Goal: Transaction & Acquisition: Purchase product/service

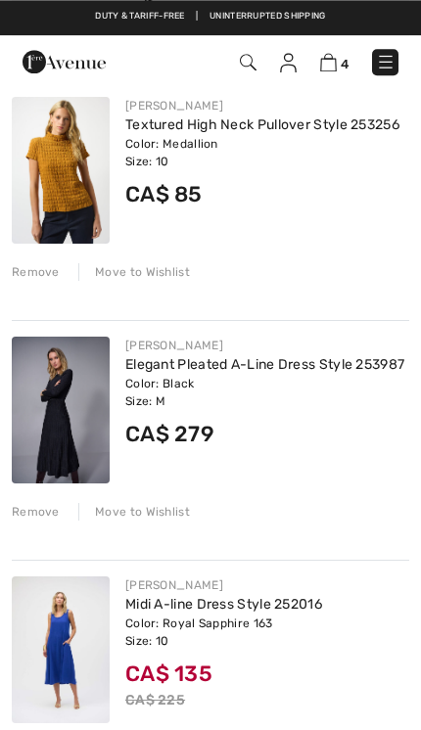
scroll to position [219, 0]
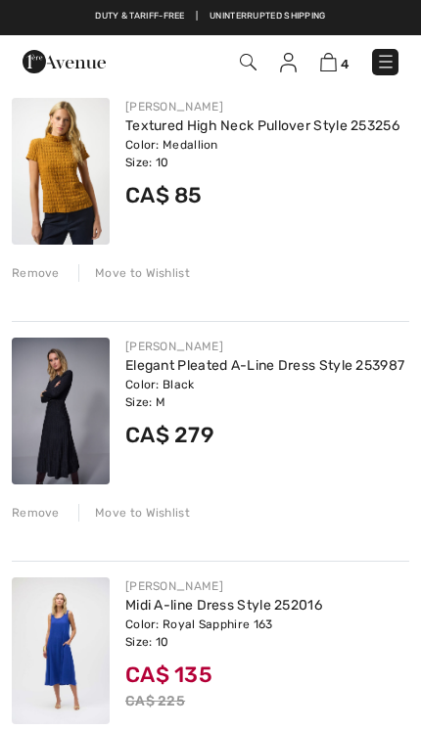
click at [57, 419] on img at bounding box center [61, 410] width 98 height 147
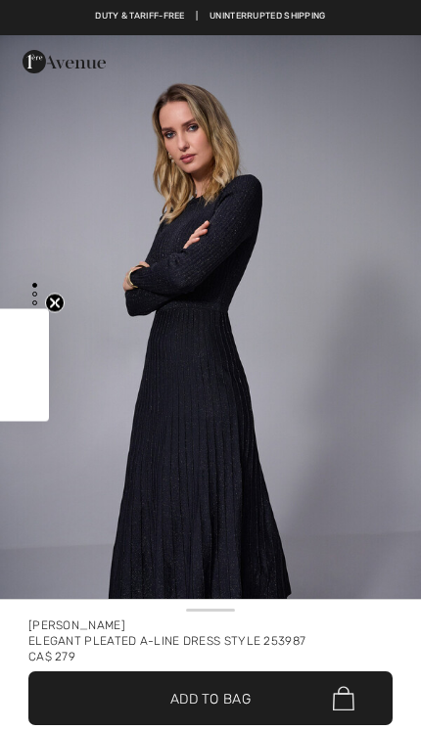
checkbox input "true"
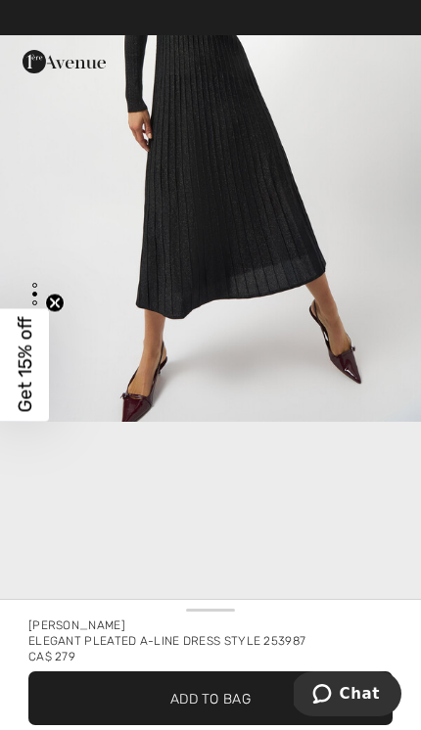
scroll to position [842, 0]
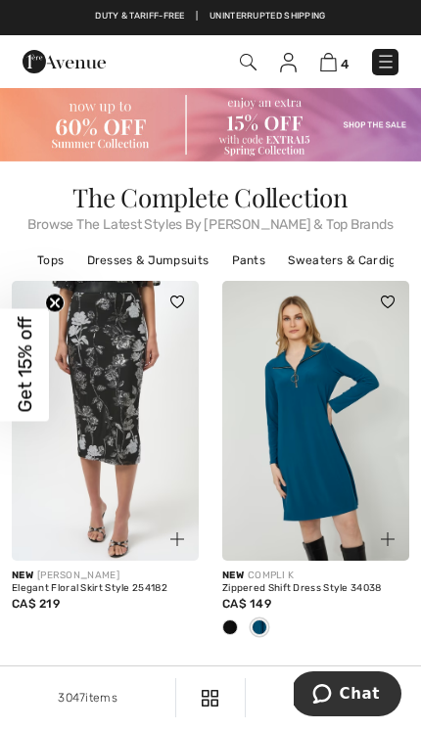
click at [120, 115] on img at bounding box center [210, 124] width 421 height 73
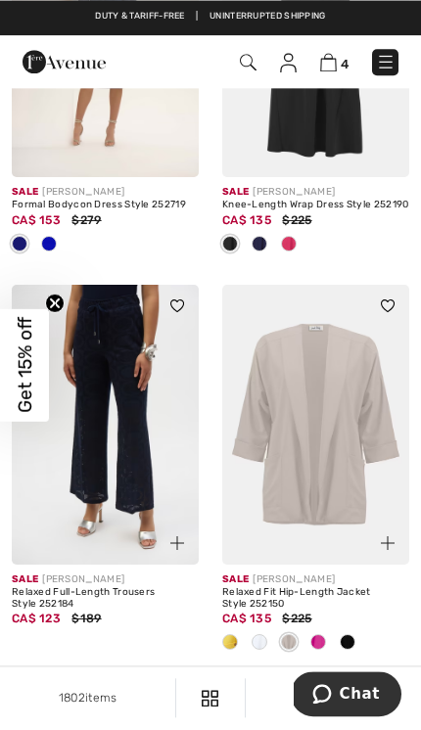
scroll to position [6754, 0]
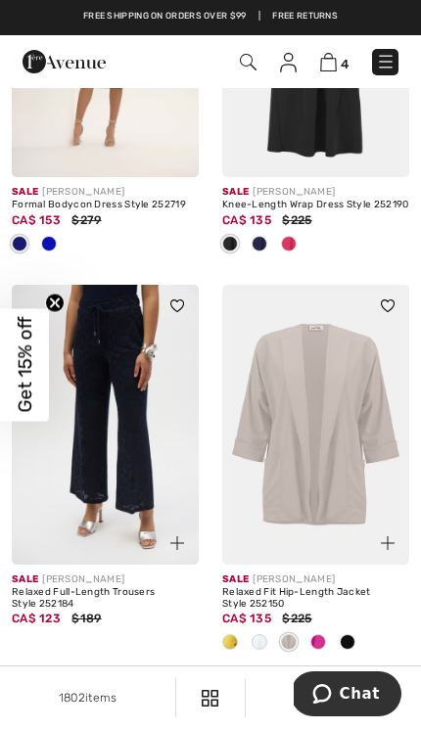
click at [187, 687] on link "2" at bounding box center [184, 696] width 38 height 25
click at [187, 690] on link "2" at bounding box center [184, 696] width 38 height 25
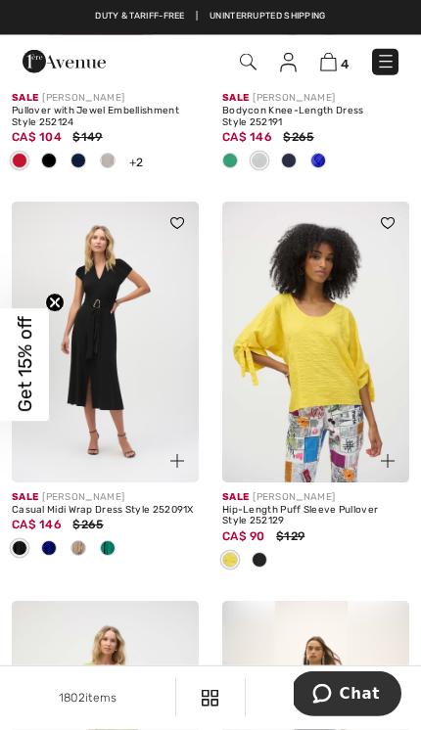
scroll to position [465, 0]
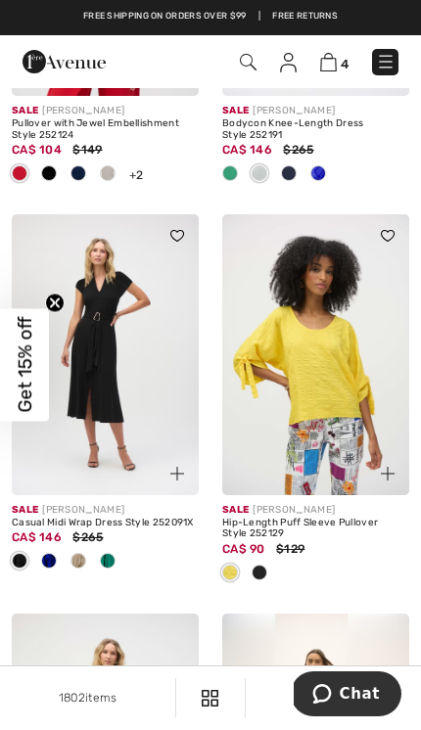
click at [105, 566] on span at bounding box center [108, 561] width 16 height 16
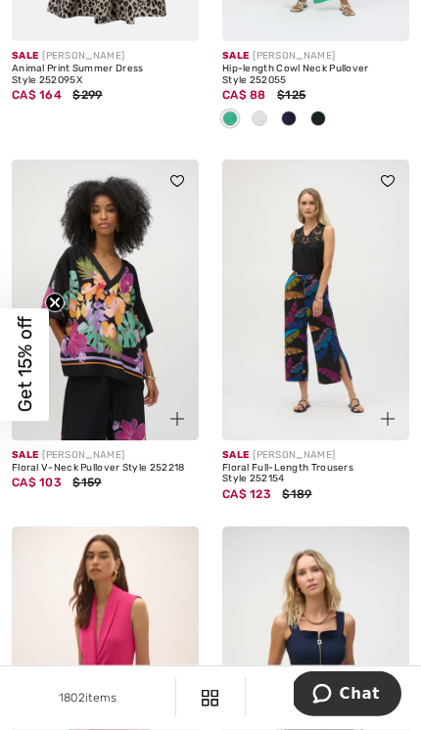
scroll to position [6052, 0]
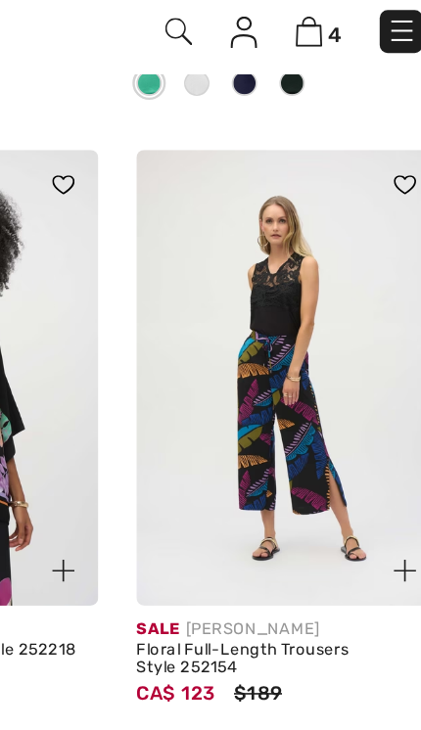
click at [222, 270] on img at bounding box center [315, 275] width 187 height 281
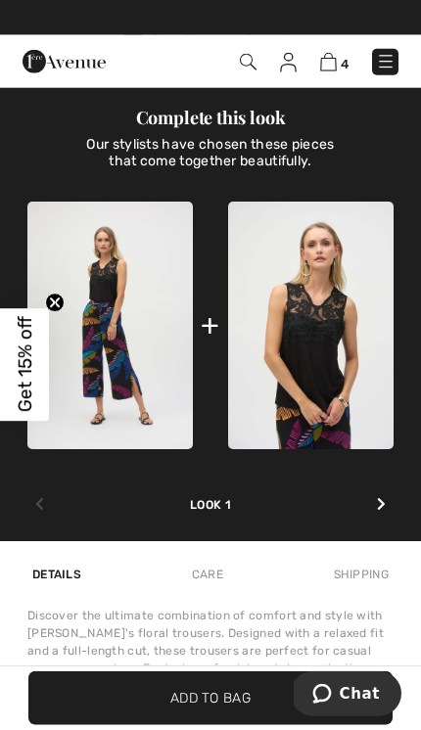
scroll to position [1188, 0]
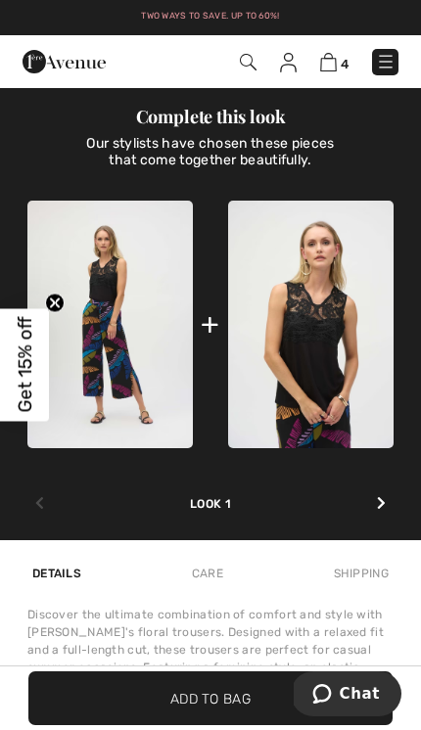
click at [374, 493] on div at bounding box center [381, 503] width 24 height 36
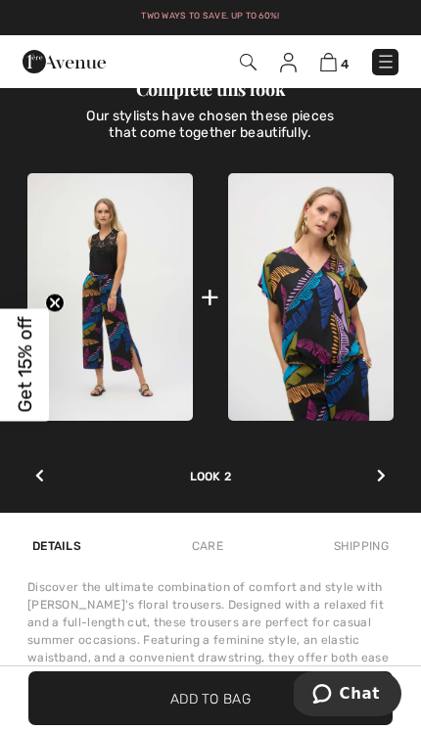
scroll to position [1219, 0]
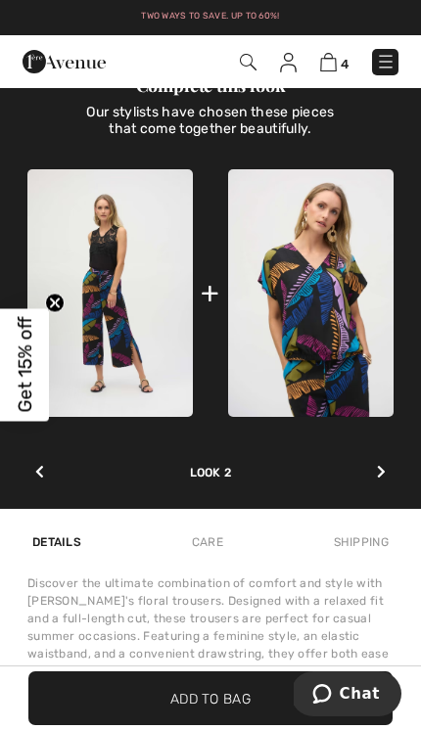
click at [392, 470] on div at bounding box center [381, 472] width 24 height 36
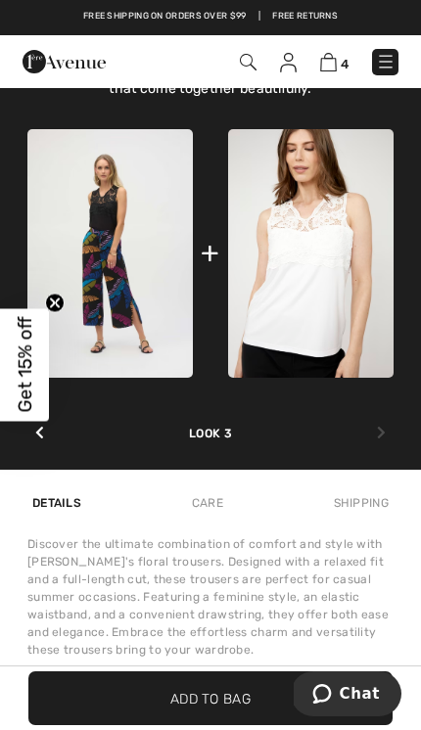
scroll to position [1249, 0]
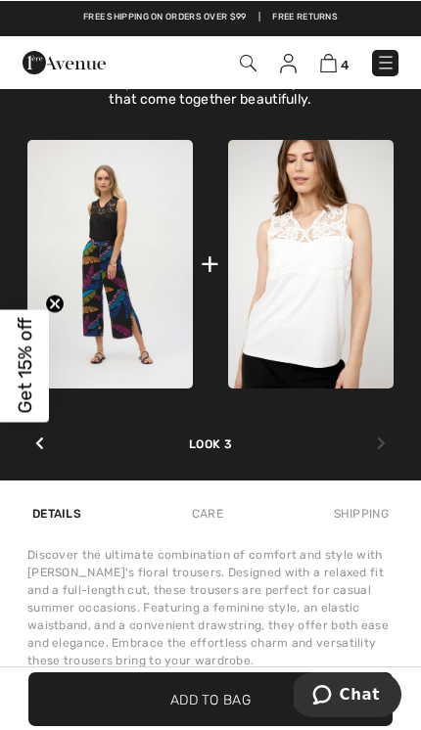
click at [347, 328] on img at bounding box center [310, 263] width 165 height 248
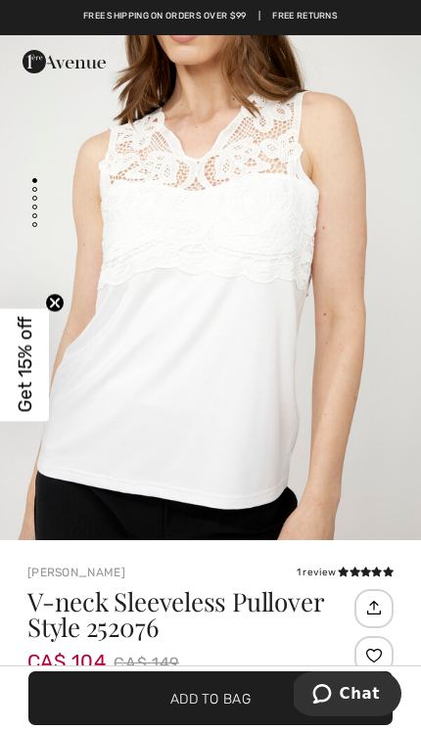
scroll to position [106, 0]
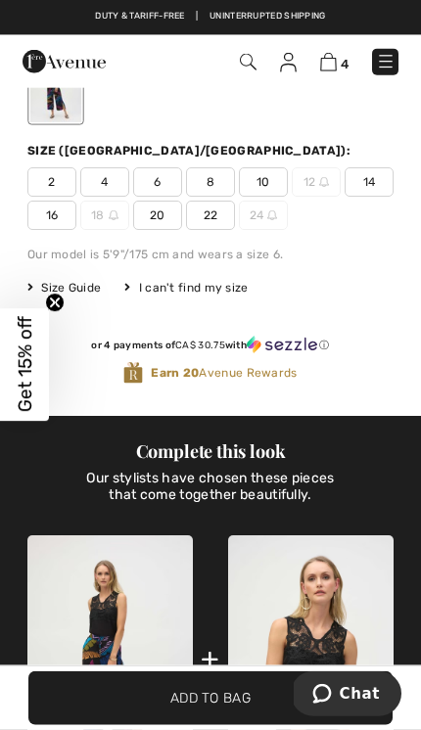
scroll to position [702, 0]
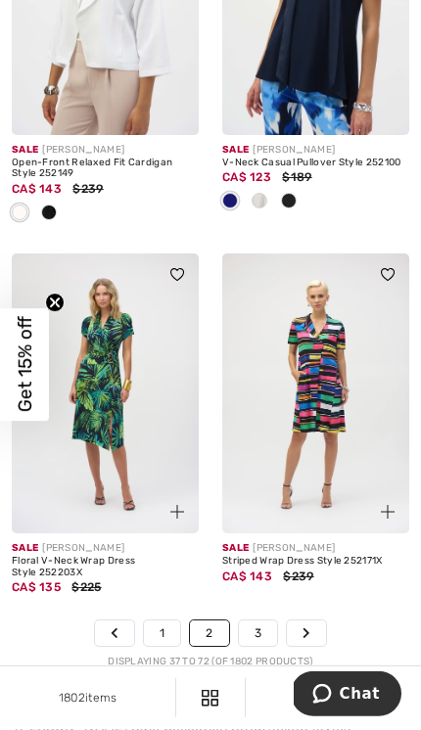
scroll to position [7099, 0]
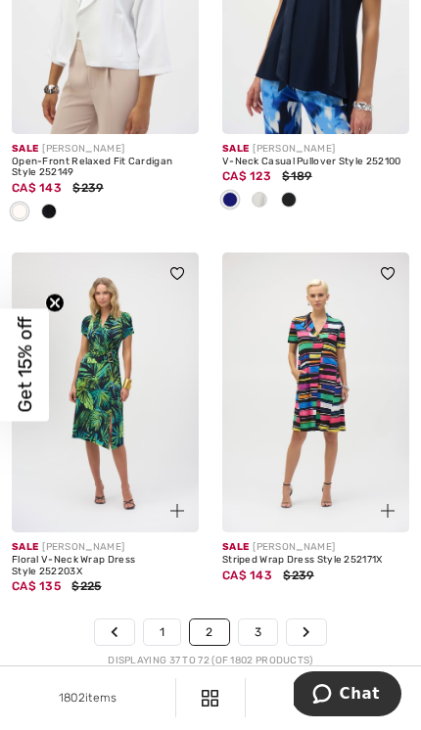
click at [304, 626] on icon "Page navigation" at bounding box center [306, 632] width 8 height 12
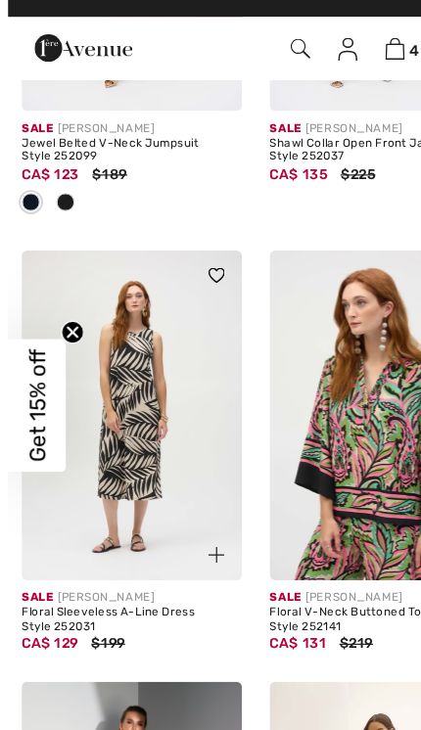
scroll to position [5468, 0]
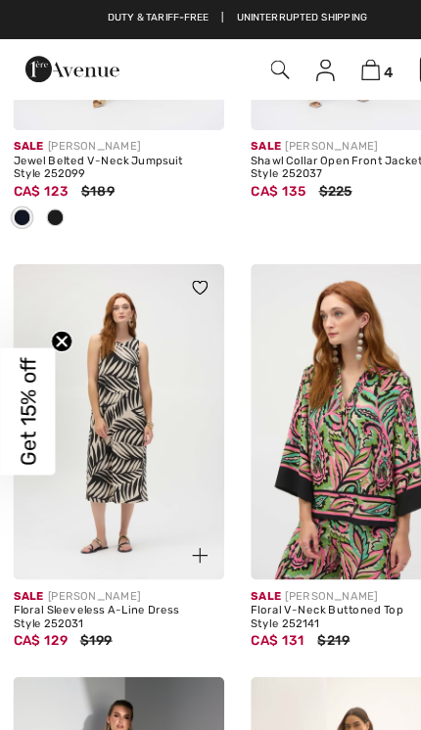
click at [104, 397] on img at bounding box center [105, 374] width 187 height 281
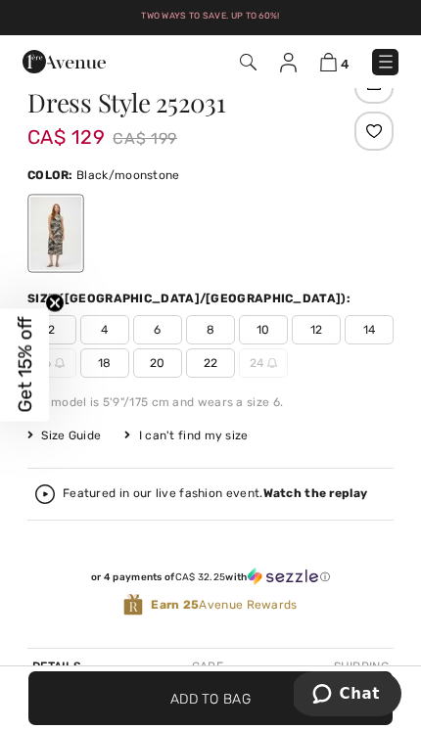
scroll to position [690, 0]
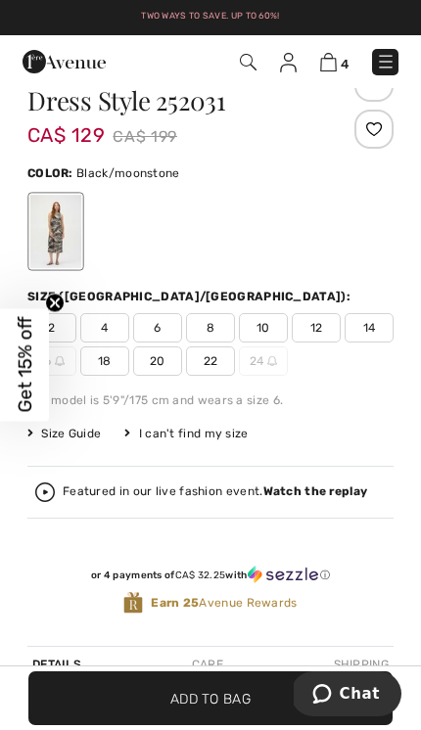
click at [265, 327] on span "10" at bounding box center [263, 327] width 49 height 29
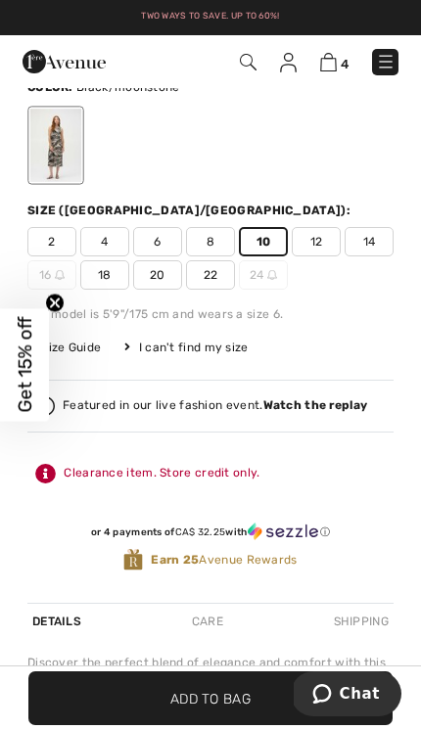
scroll to position [795, 0]
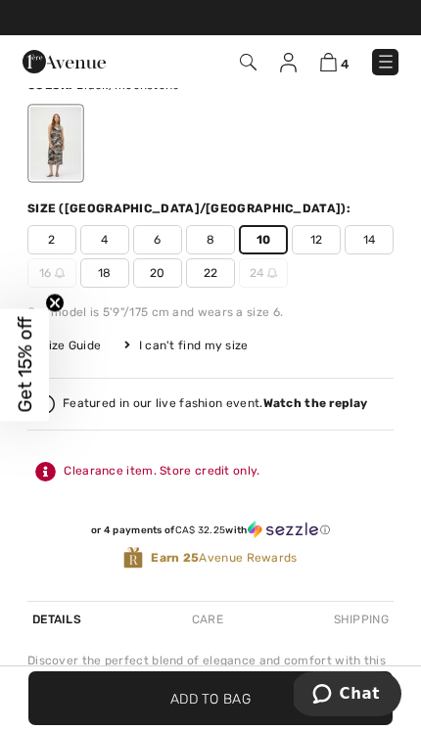
click at [221, 706] on span "Add to Bag" at bounding box center [210, 698] width 80 height 21
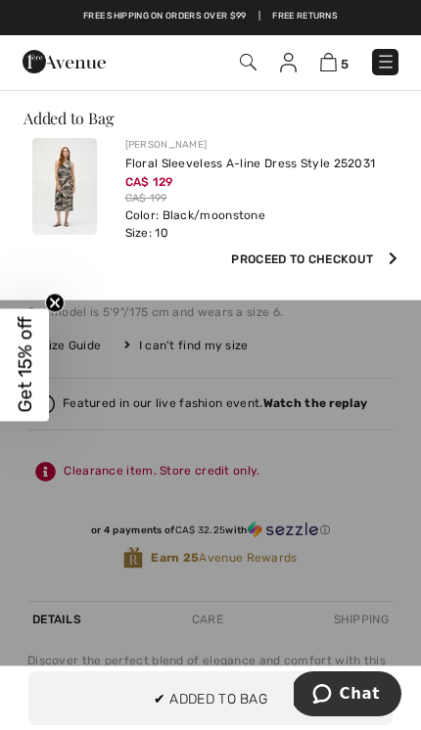
scroll to position [0, 0]
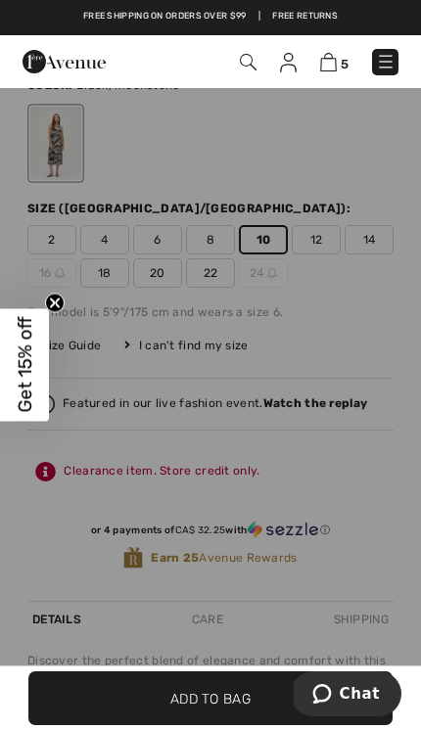
click at [12, 363] on span "Get 15% off" at bounding box center [24, 365] width 49 height 112
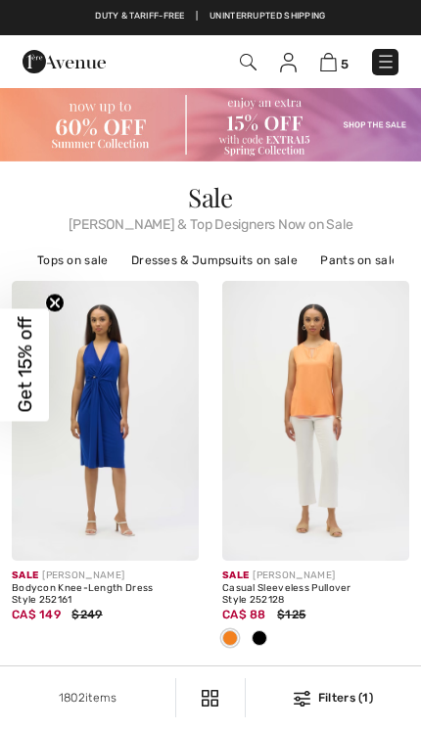
checkbox input "true"
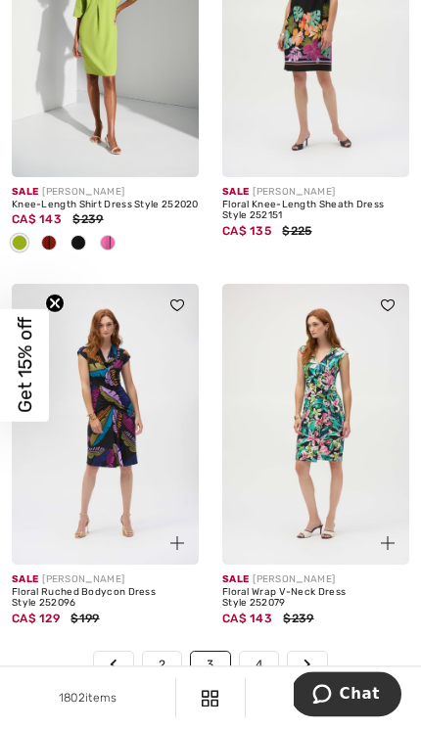
scroll to position [6937, 0]
click at [313, 652] on link "Next" at bounding box center [307, 664] width 39 height 25
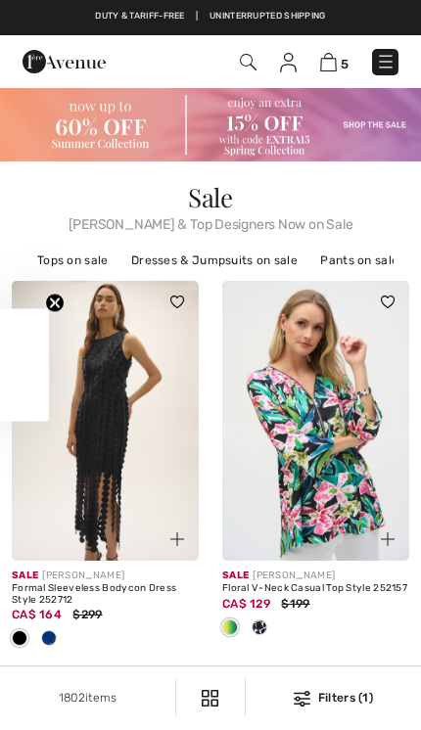
checkbox input "true"
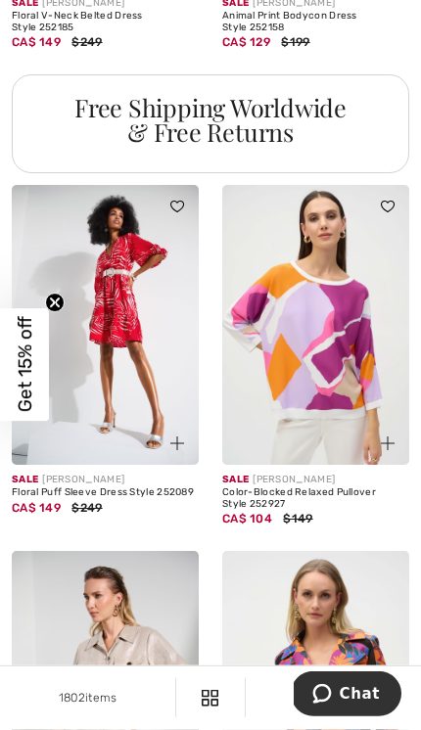
scroll to position [2491, 0]
